Goal: Task Accomplishment & Management: Complete application form

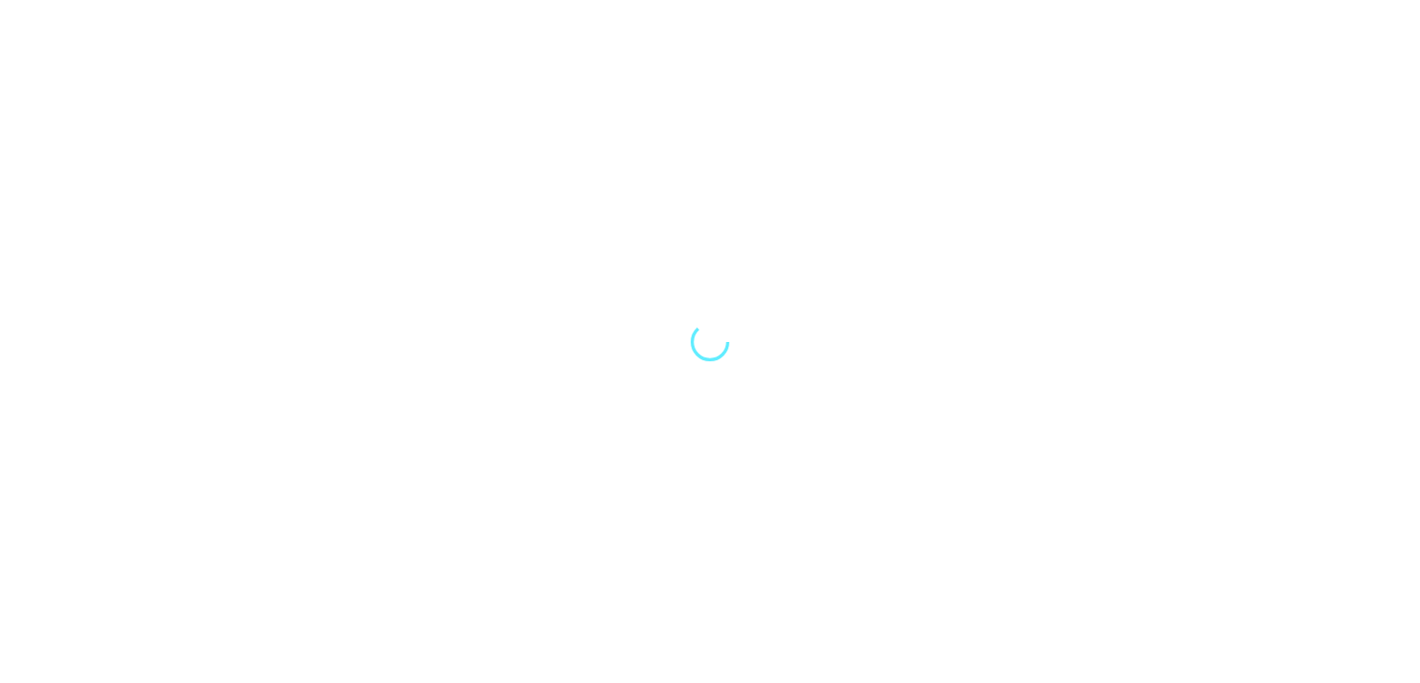
select select "Song"
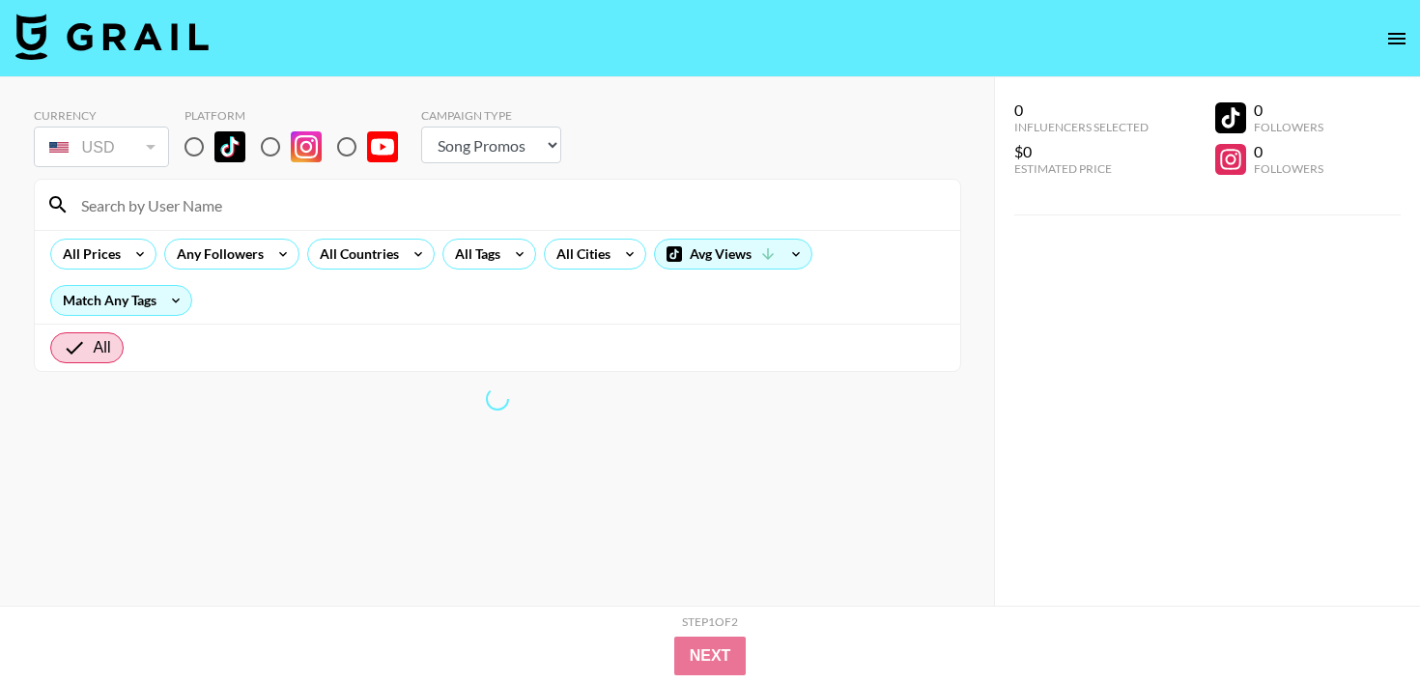
click at [188, 133] on input "radio" at bounding box center [194, 147] width 41 height 41
radio input "true"
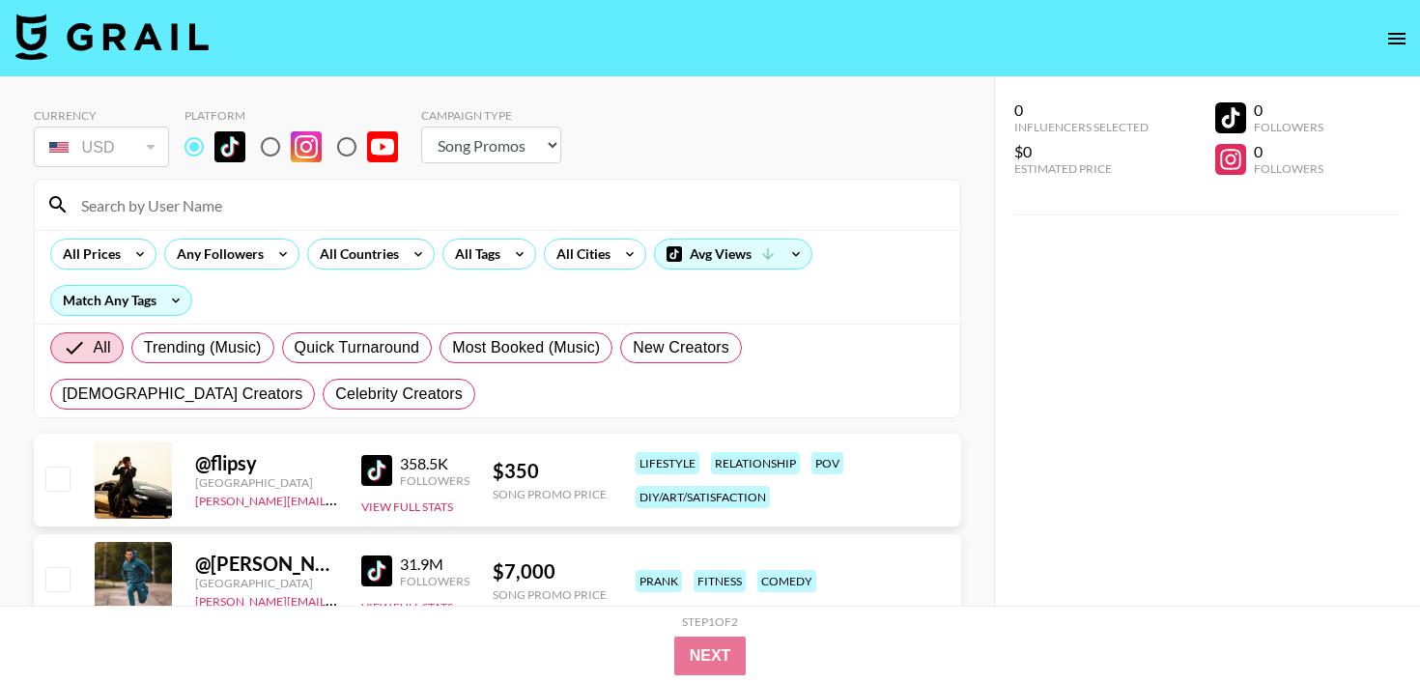
click at [763, 127] on div "Currency USD USD ​ Platform Campaign Type Choose Type... Song Promos Brand Prom…" at bounding box center [497, 139] width 927 height 63
click at [190, 212] on input at bounding box center [509, 204] width 879 height 31
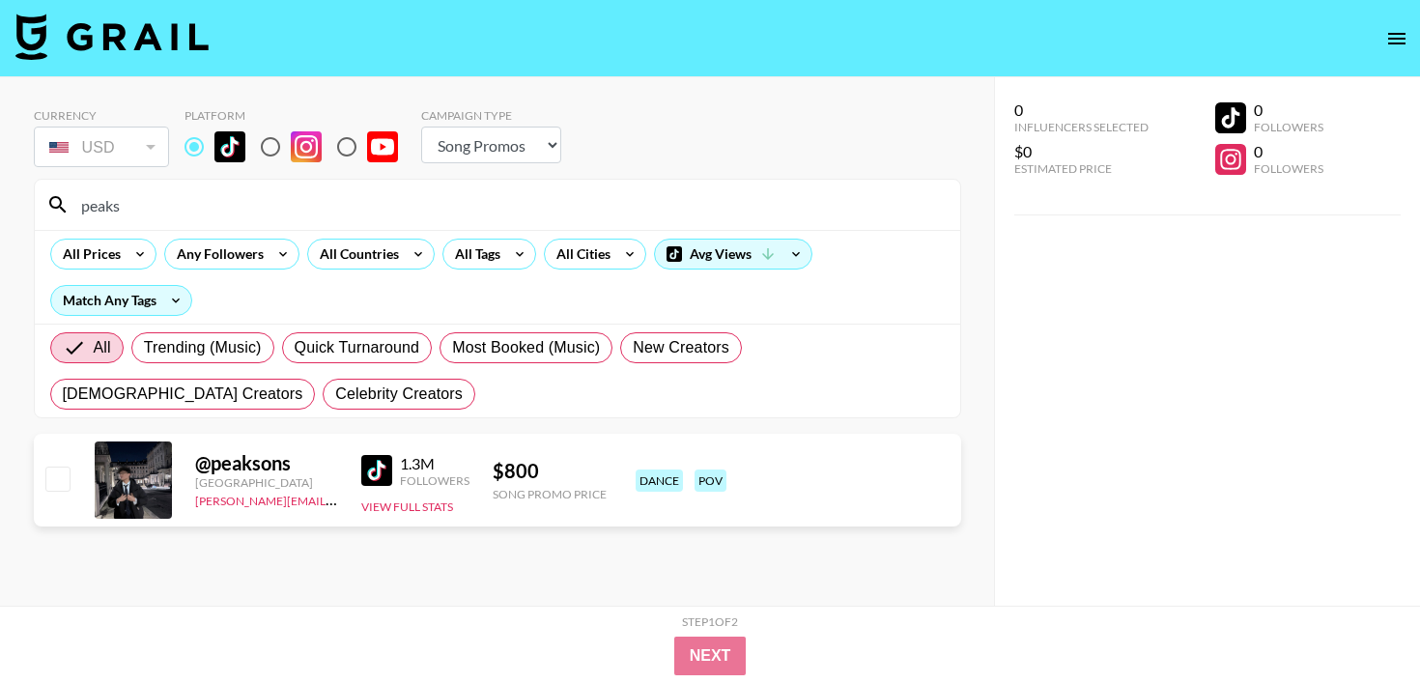
type input "peaks"
click at [45, 480] on input "checkbox" at bounding box center [56, 478] width 23 height 23
checkbox input "true"
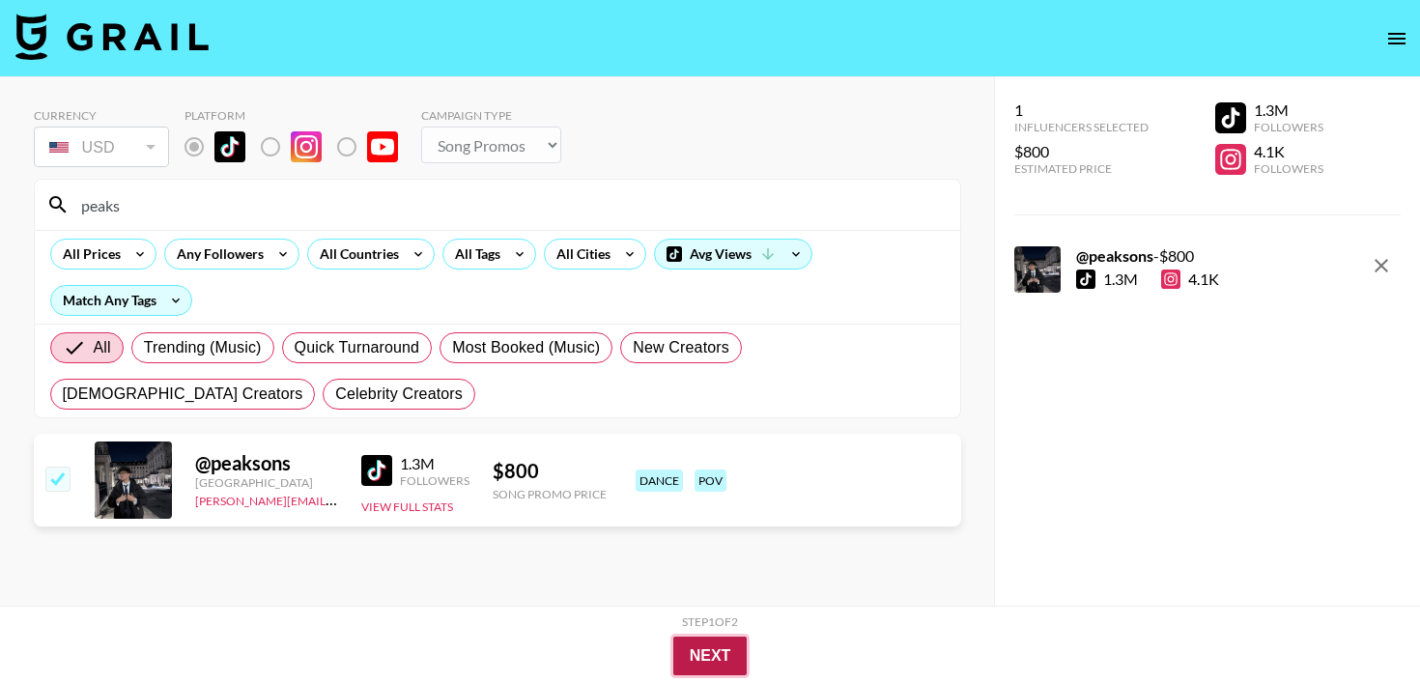
click at [705, 645] on button "Next" at bounding box center [710, 655] width 74 height 39
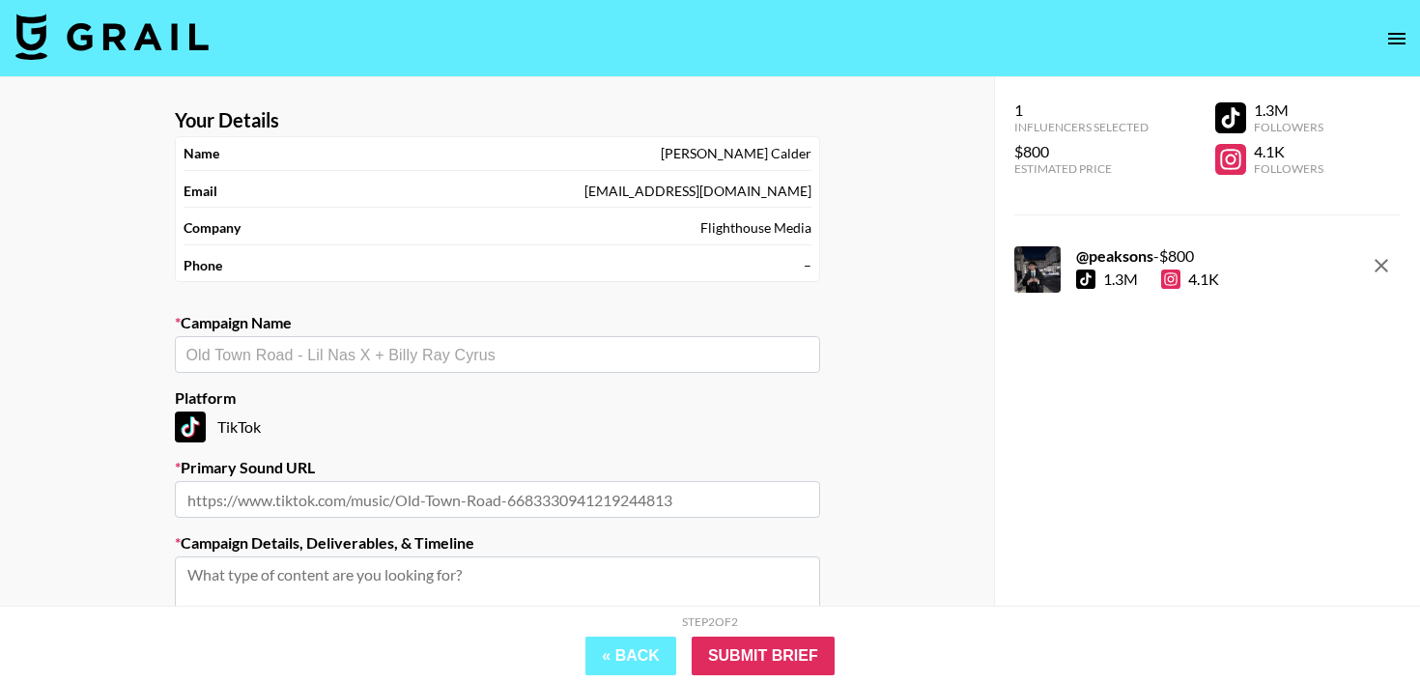
click at [627, 349] on input "text" at bounding box center [497, 355] width 622 height 22
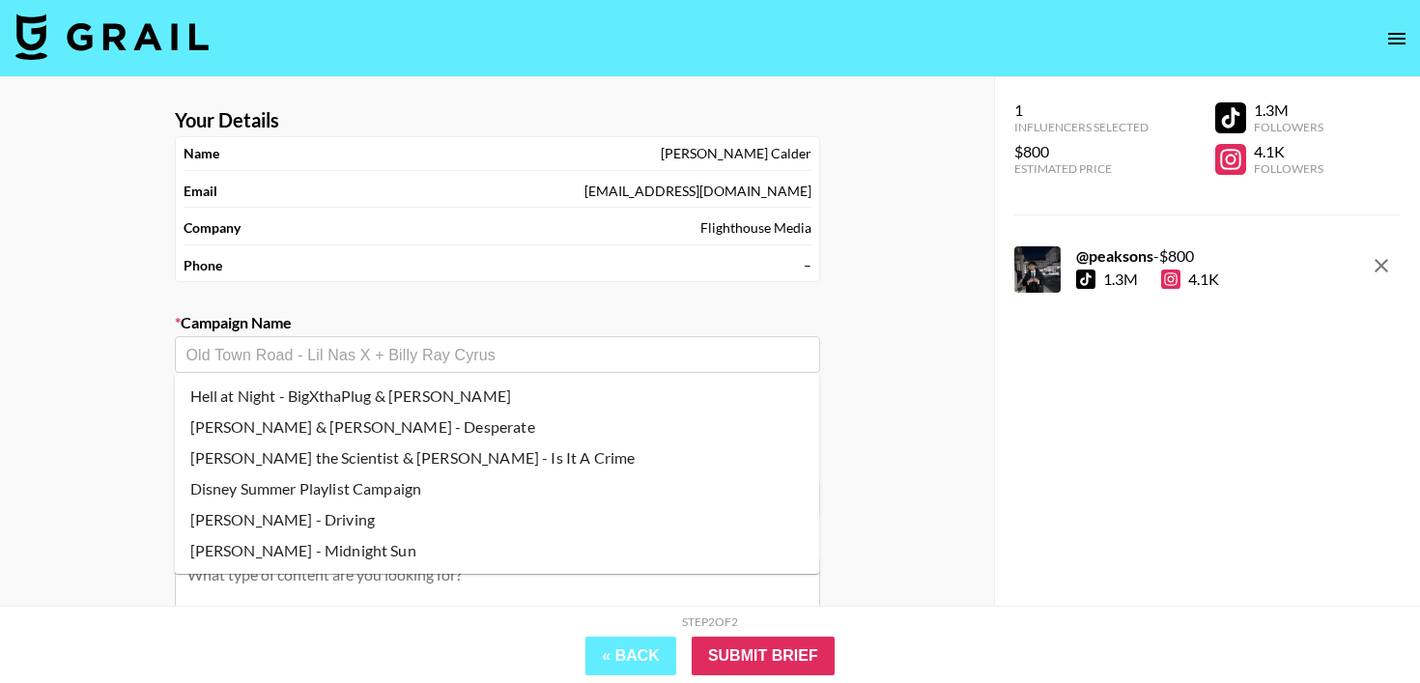
click at [466, 353] on input "text" at bounding box center [497, 355] width 622 height 22
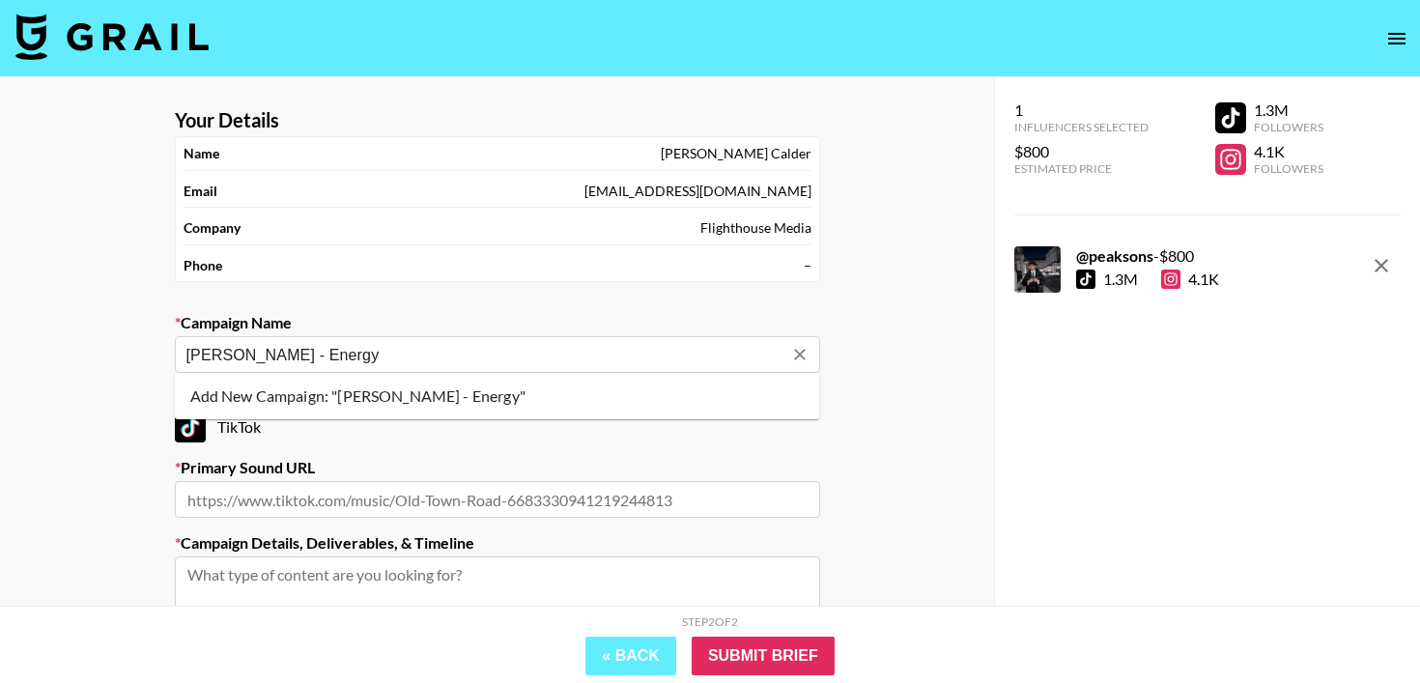
click at [420, 389] on li "Add New Campaign: "[PERSON_NAME] - Energy"" at bounding box center [497, 396] width 645 height 31
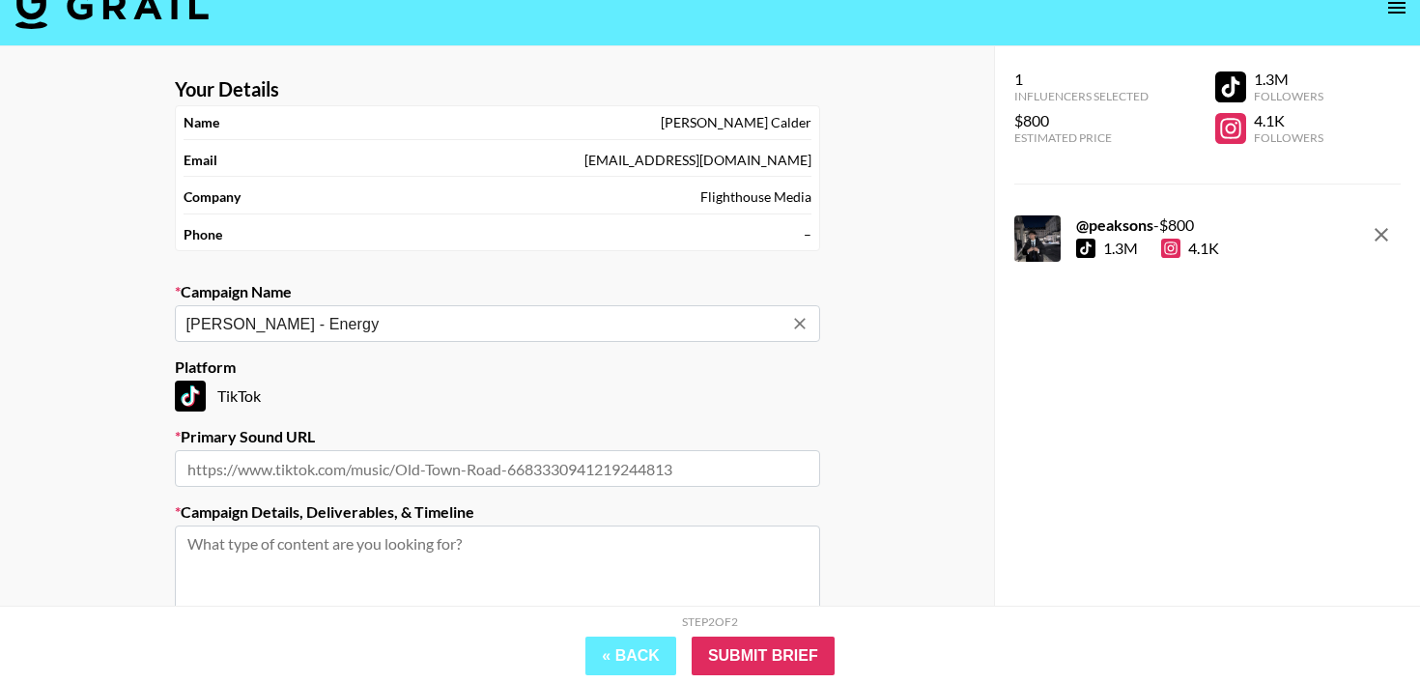
scroll to position [45, 0]
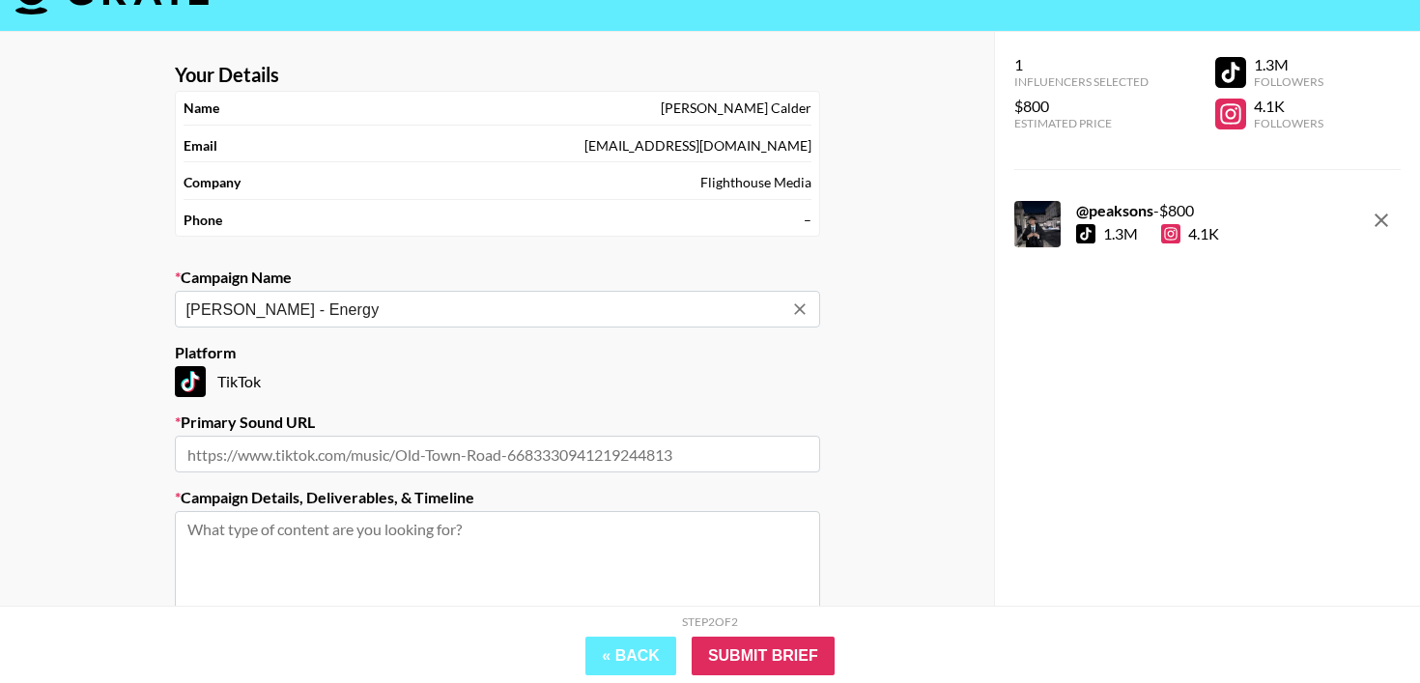
type input "[PERSON_NAME] - Energy"
click at [505, 454] on input "text" at bounding box center [497, 454] width 645 height 37
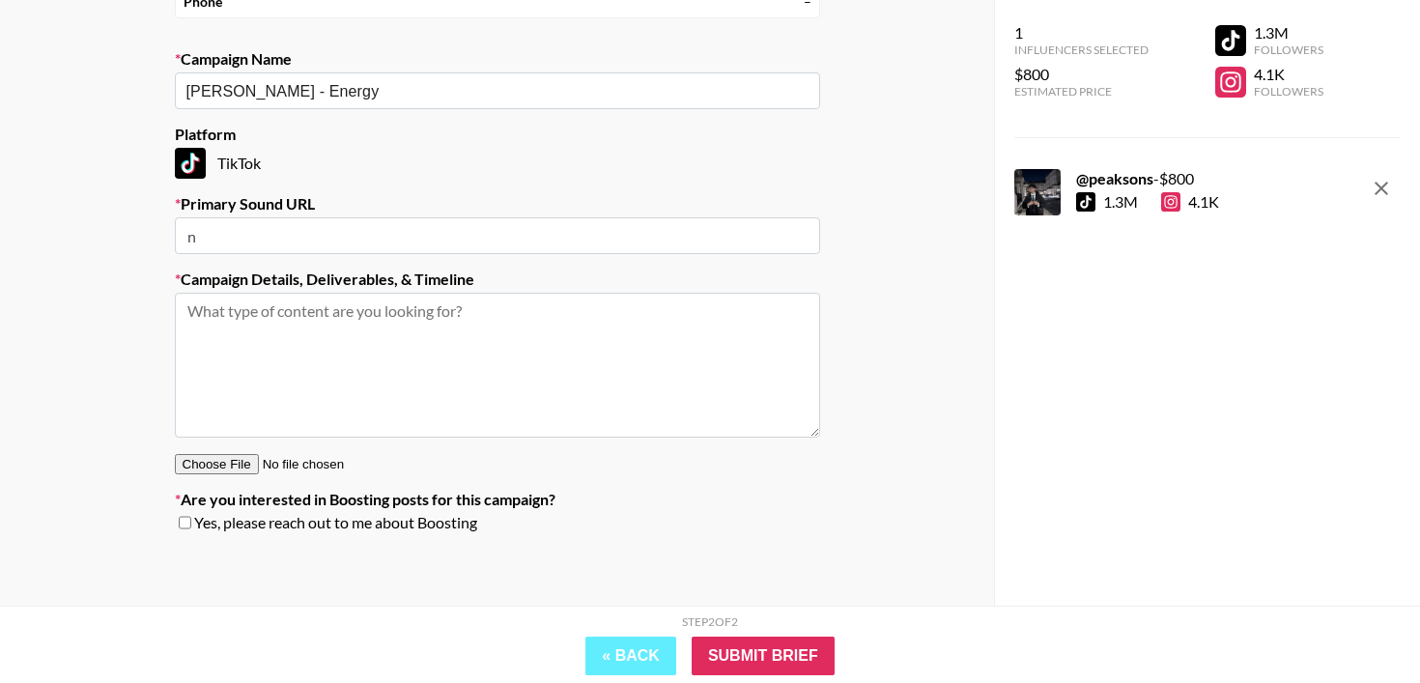
scroll to position [268, 0]
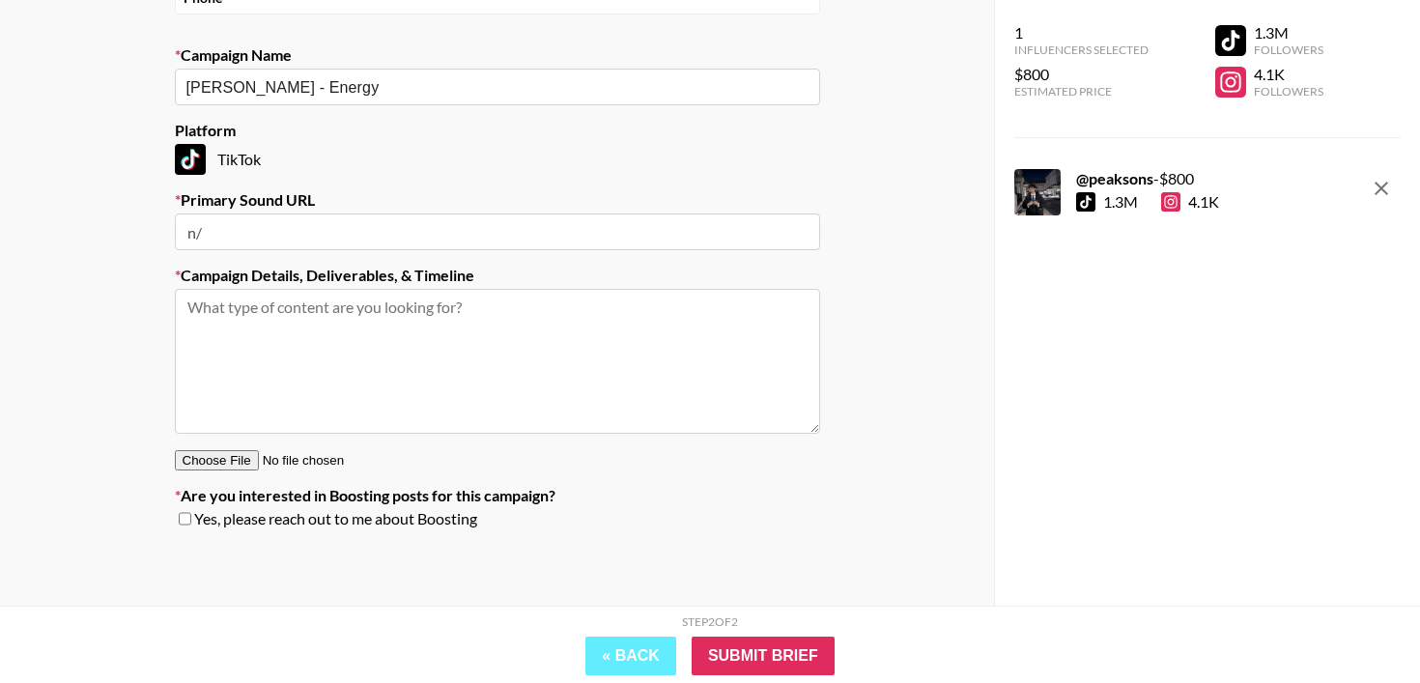
type input "n"
click at [883, 226] on div "Your Details Name [PERSON_NAME] Email [PERSON_NAME][EMAIL_ADDRESS][DOMAIN_NAME]…" at bounding box center [497, 208] width 994 height 796
click at [199, 237] on input "text" at bounding box center [497, 231] width 645 height 37
paste input "[URL][DOMAIN_NAME]"
type input "[URL][DOMAIN_NAME]"
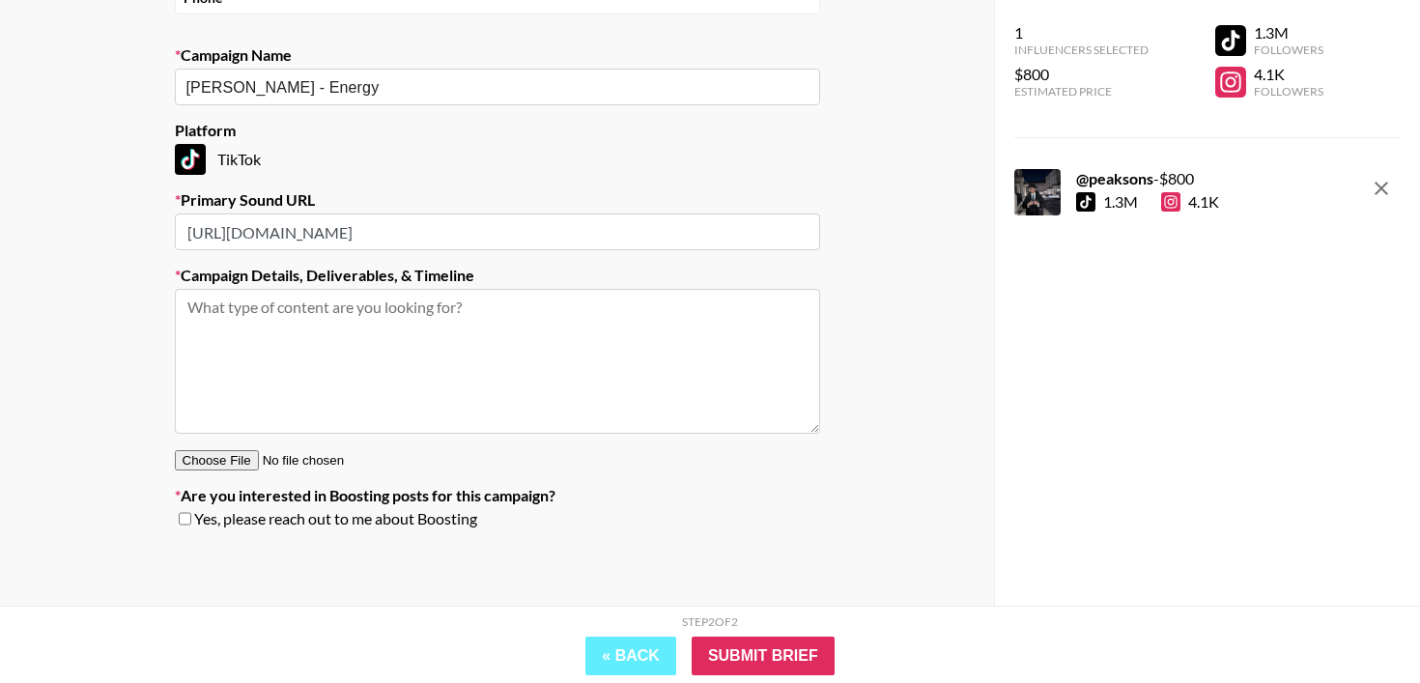
click at [306, 352] on textarea at bounding box center [497, 361] width 645 height 145
click at [600, 310] on textarea "*please disregard the primary tiktok sound - this song isn't our yet" at bounding box center [497, 361] width 645 height 145
click at [664, 318] on textarea "*please disregard the primary tiktok sound - this song isn't out yet" at bounding box center [497, 361] width 645 height 145
click at [217, 308] on textarea "*please disregard the primary tiktok sound - this song isn't out yet so I just …" at bounding box center [497, 361] width 645 height 145
click at [231, 326] on textarea "*please disregard the primary tiktok sound - this song isn't out yet so I just …" at bounding box center [497, 361] width 645 height 145
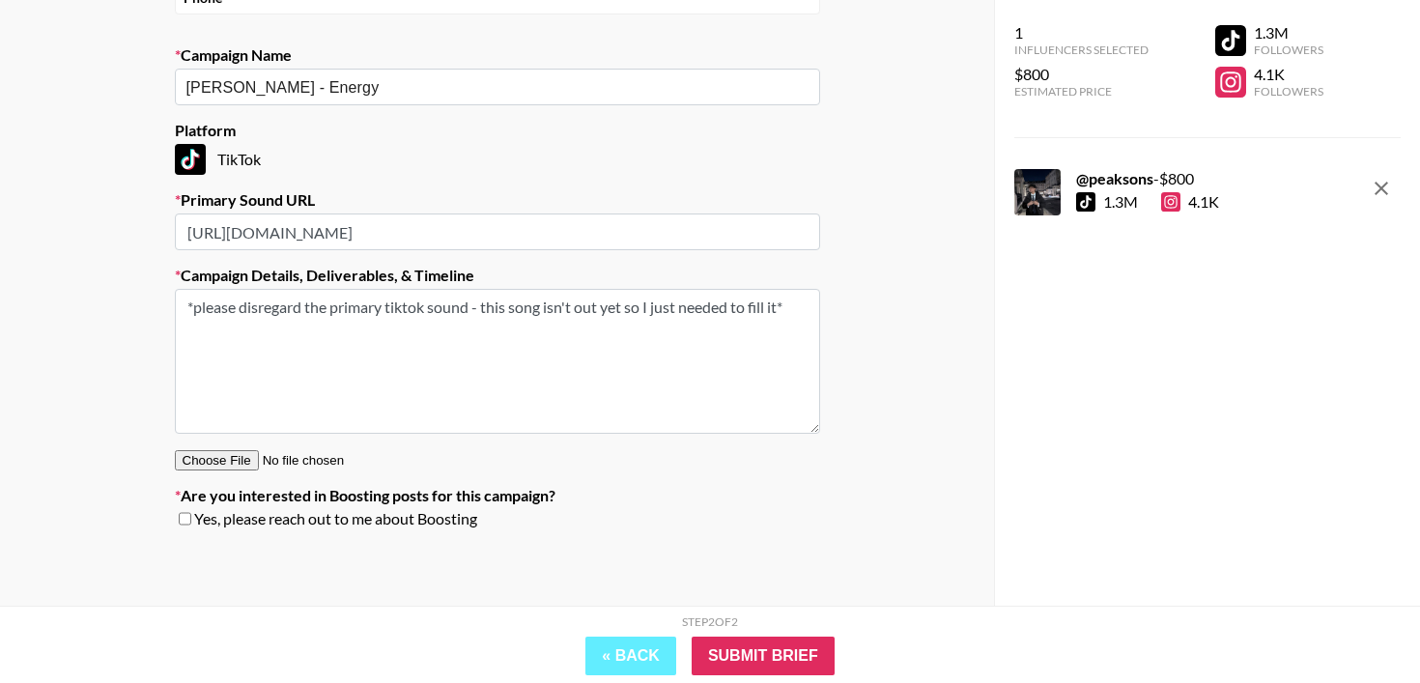
paste textarea "Listening link: [URL][DOMAIN_NAME] Creative: reaction creators and music curato…"
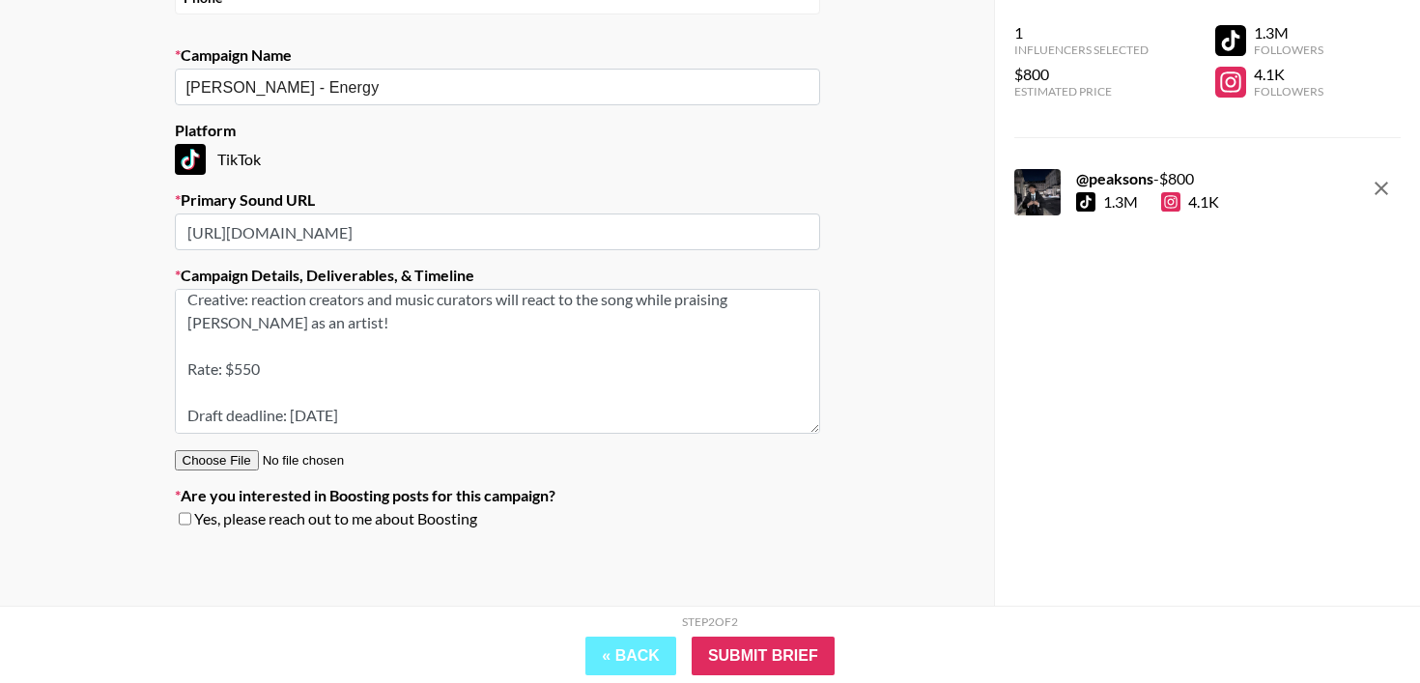
click at [321, 372] on textarea "*please disregard the primary tiktok sound - this song isn't out yet so I just …" at bounding box center [497, 361] width 645 height 145
type textarea "*please disregard the primary tiktok sound - this song isn't out yet so I just …"
click at [777, 651] on input "Submit Brief" at bounding box center [763, 655] width 143 height 39
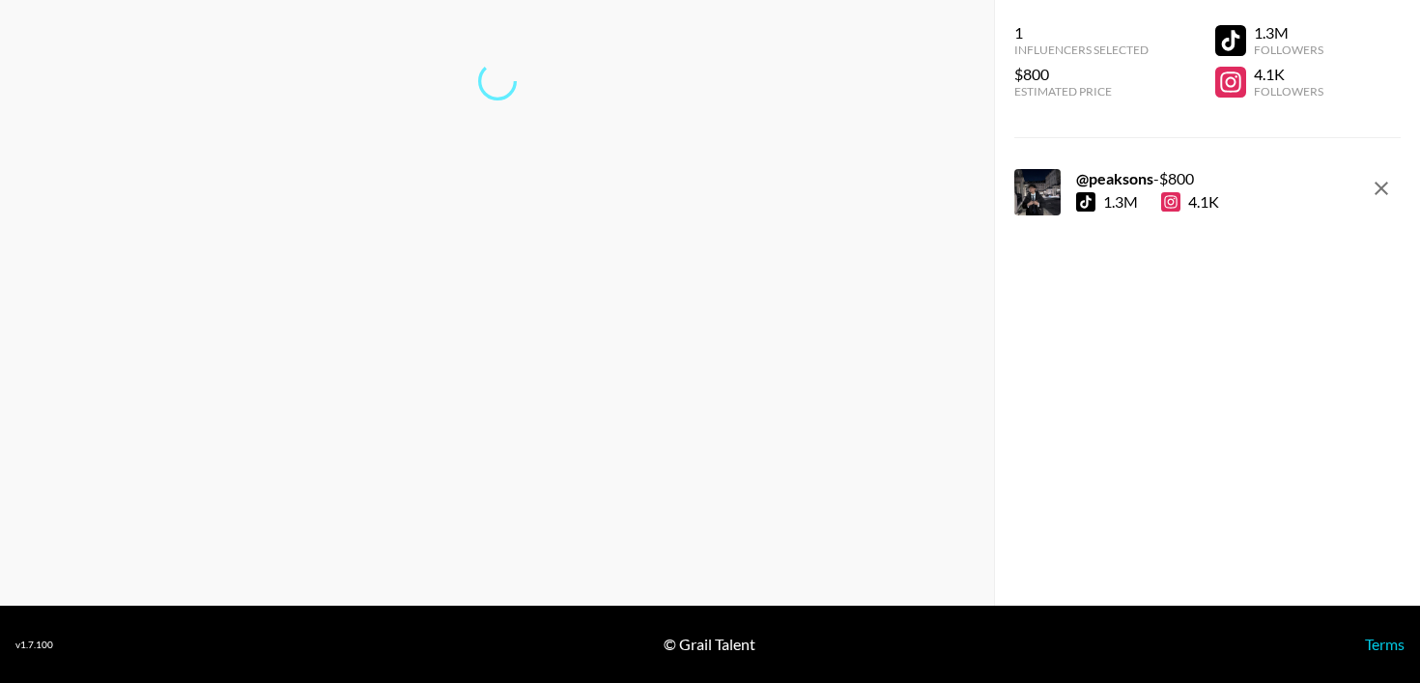
scroll to position [77, 0]
